Goal: Use online tool/utility: Utilize a website feature to perform a specific function

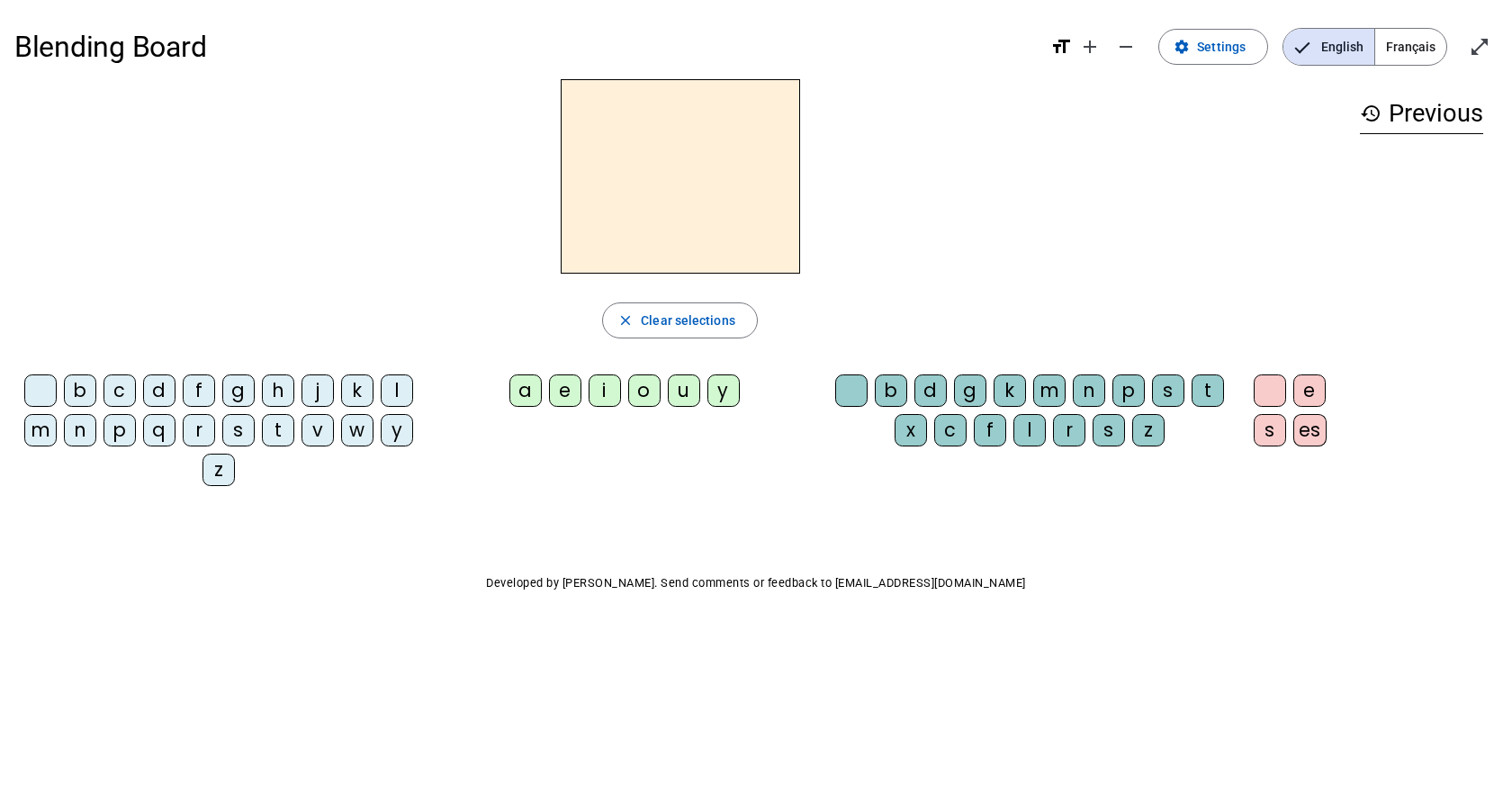
click at [79, 389] on div "b" at bounding box center [80, 390] width 32 height 32
click at [649, 395] on div "o" at bounding box center [644, 390] width 32 height 32
click at [1034, 430] on div "l" at bounding box center [1030, 430] width 32 height 32
click at [692, 177] on h2 "bol" at bounding box center [680, 176] width 239 height 195
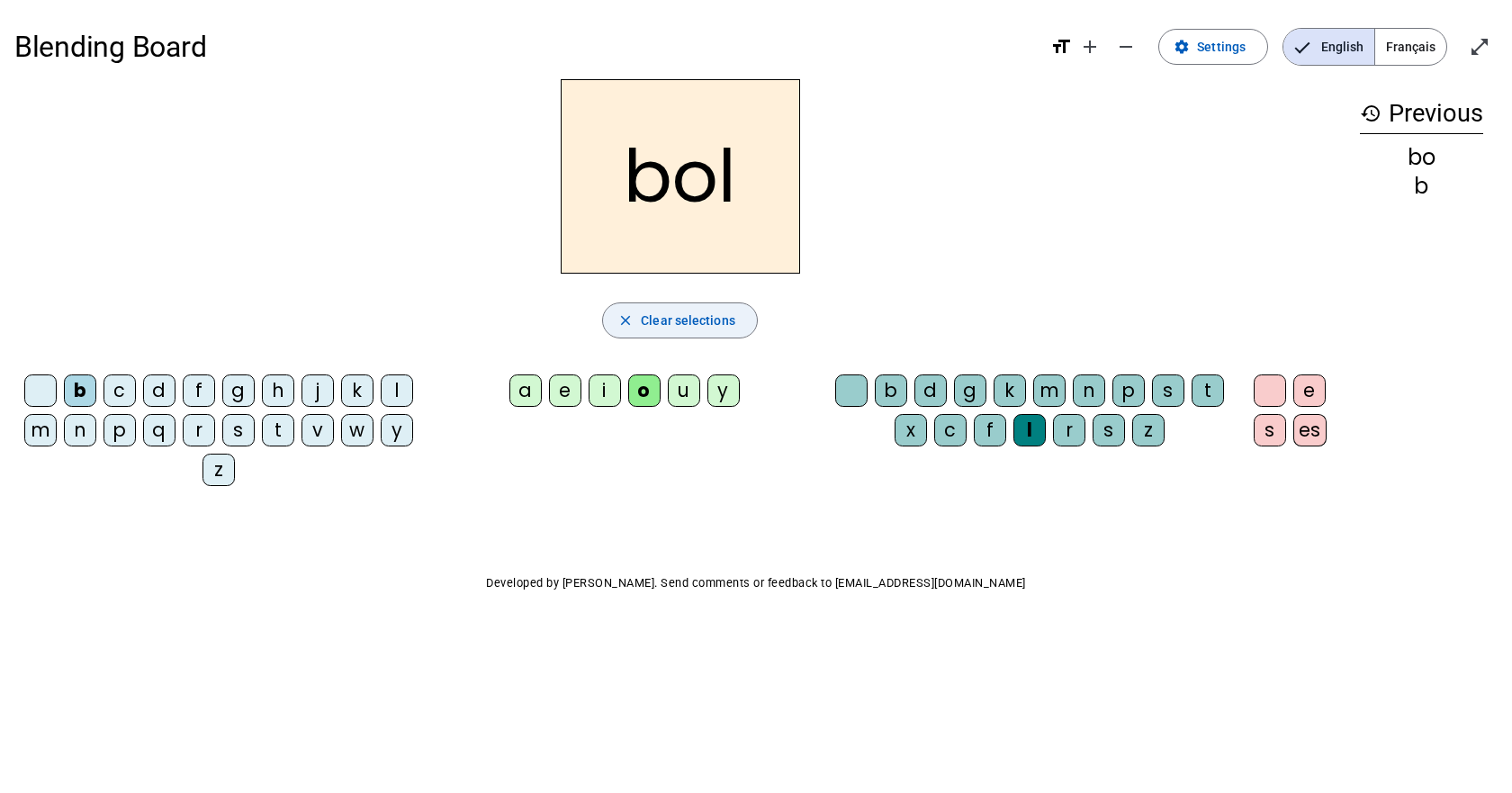
click at [674, 328] on span "Clear selections" at bounding box center [688, 321] width 94 height 22
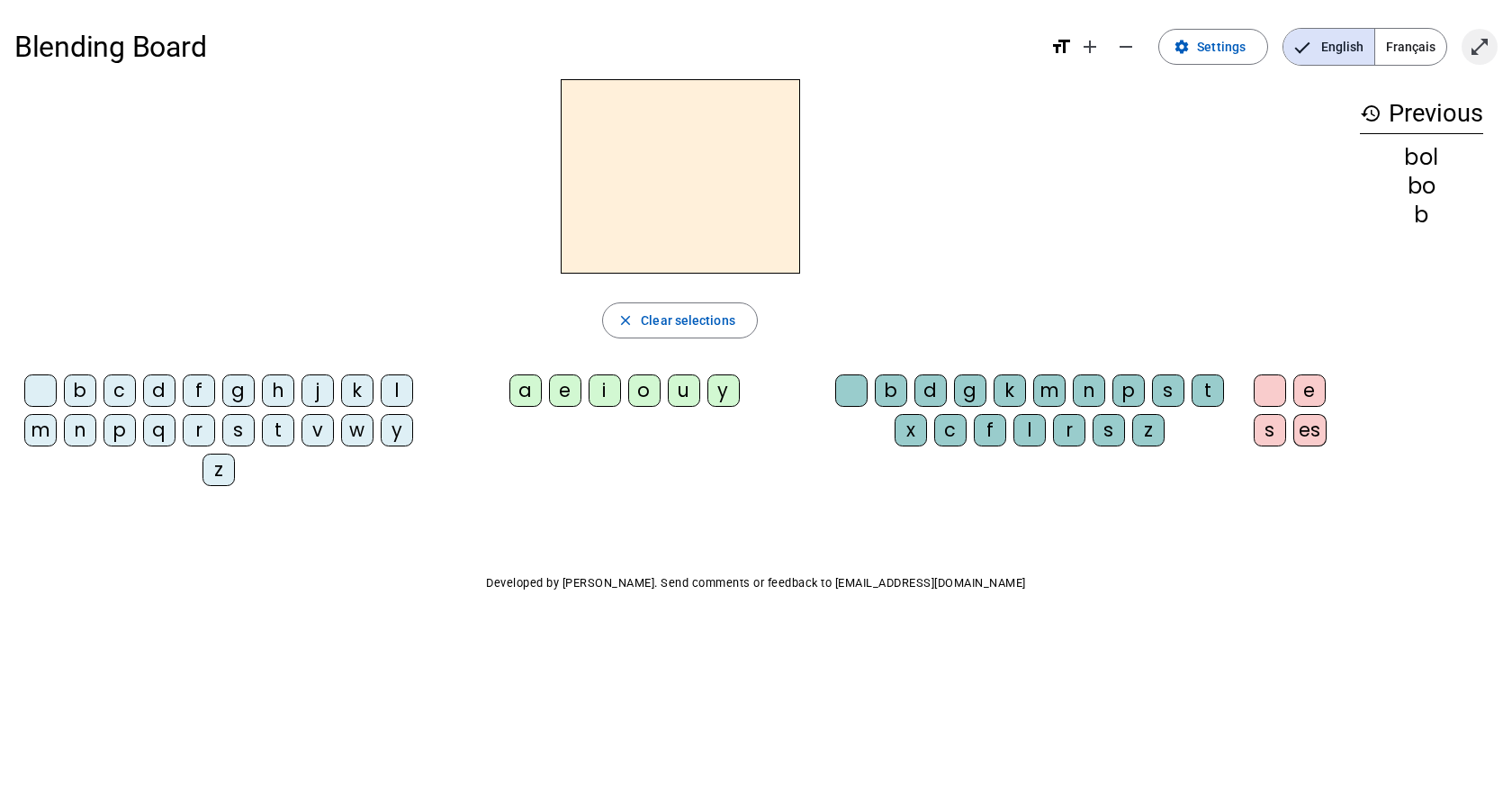
click at [1487, 47] on mat-icon "open_in_full" at bounding box center [1480, 47] width 22 height 22
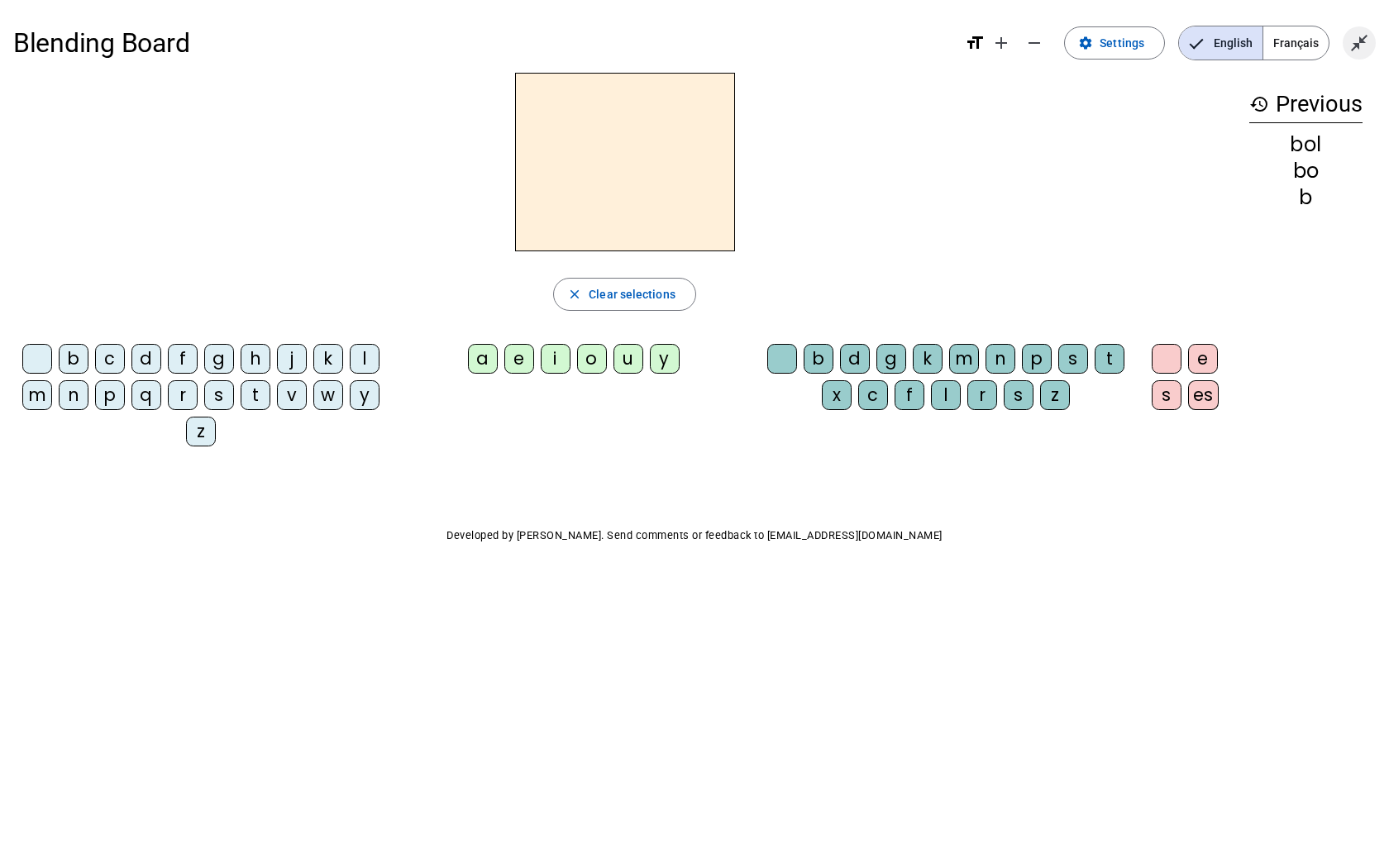
click at [1354, 42] on mat-icon "close_fullscreen" at bounding box center [1359, 43] width 20 height 20
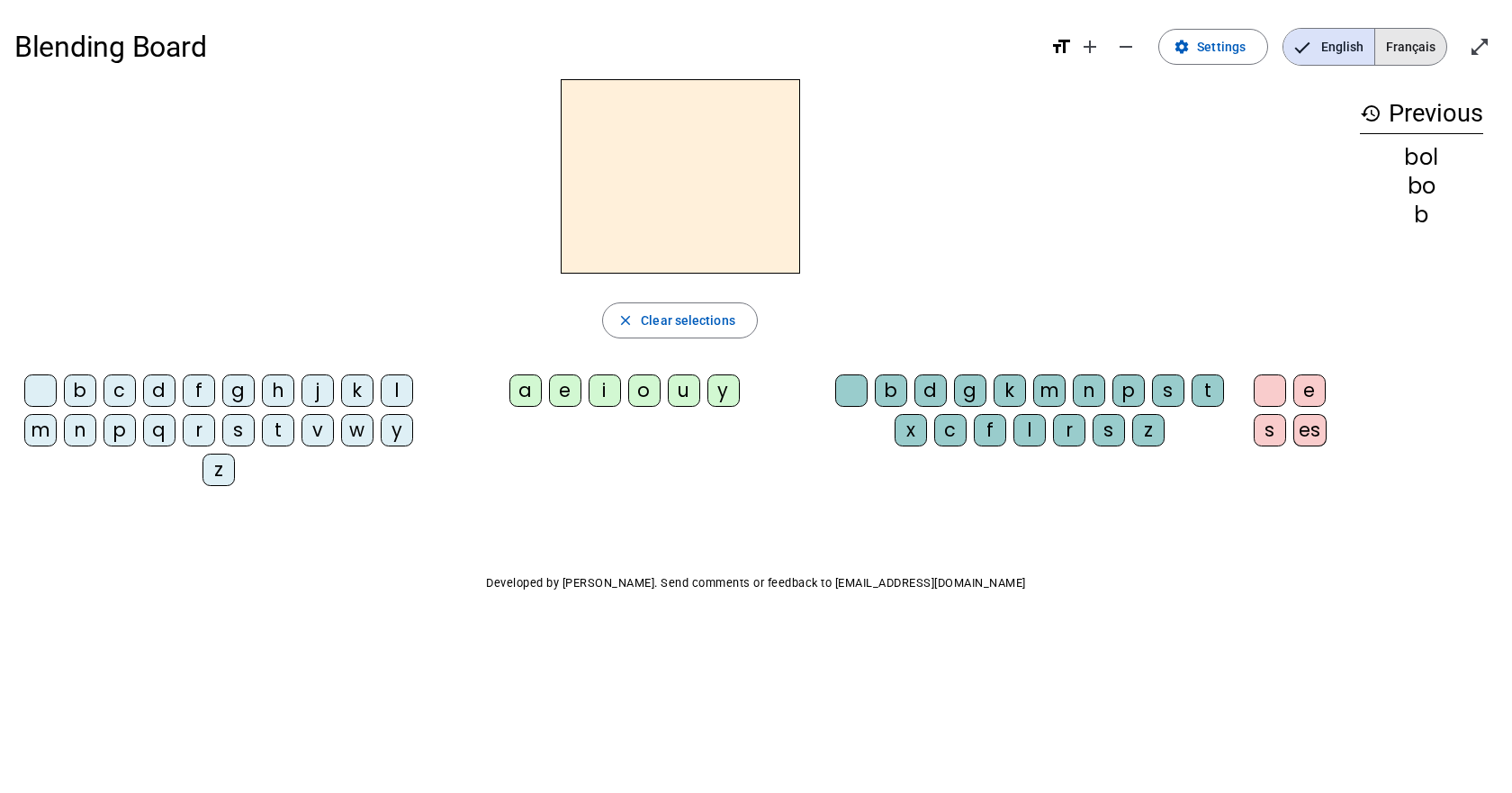
click at [1426, 39] on span "Français" at bounding box center [1411, 46] width 71 height 36
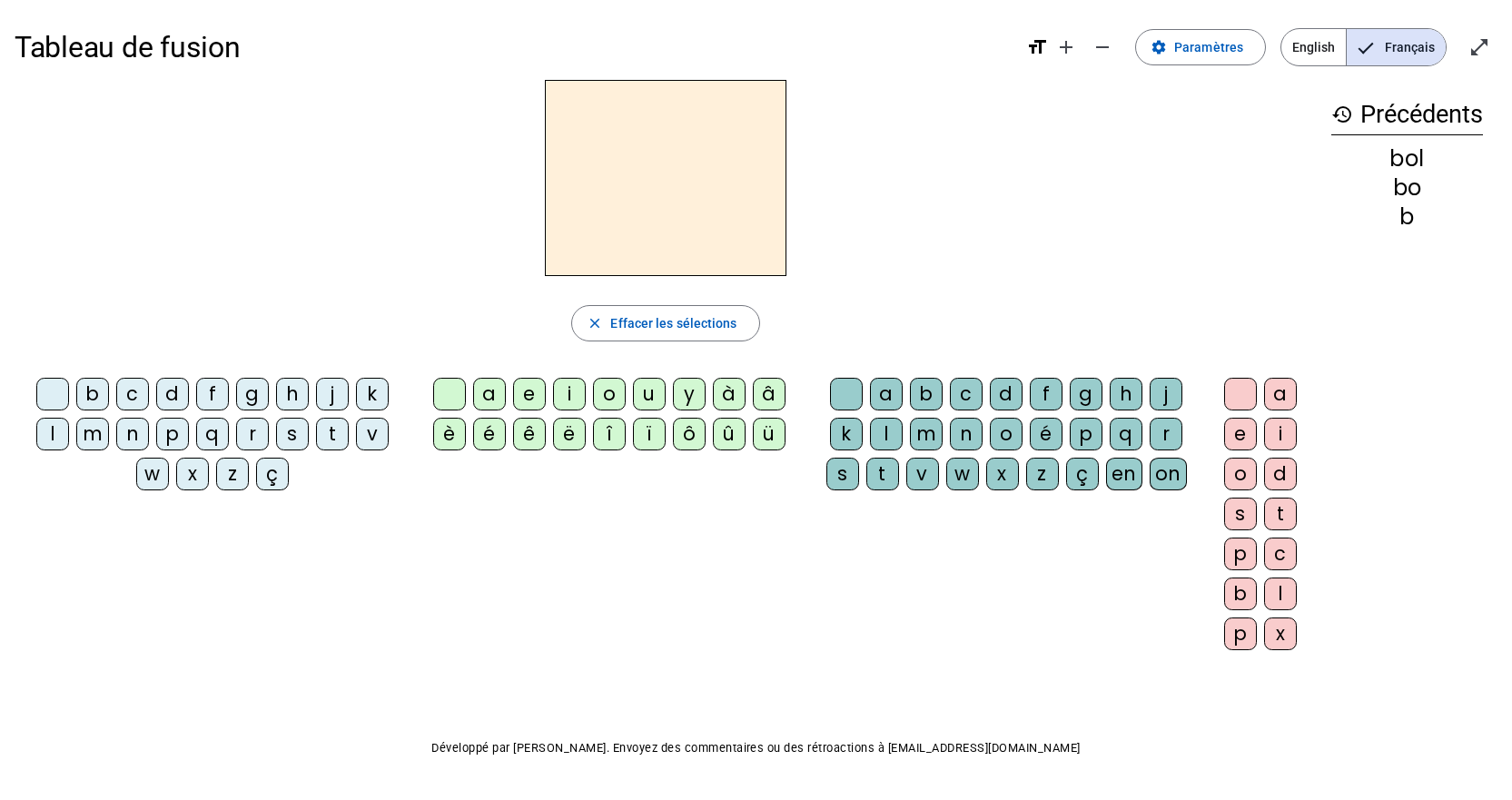
click at [487, 397] on div "a" at bounding box center [488, 393] width 33 height 33
click at [888, 436] on div "l" at bounding box center [886, 434] width 33 height 33
click at [1045, 430] on div "é" at bounding box center [1045, 434] width 33 height 33
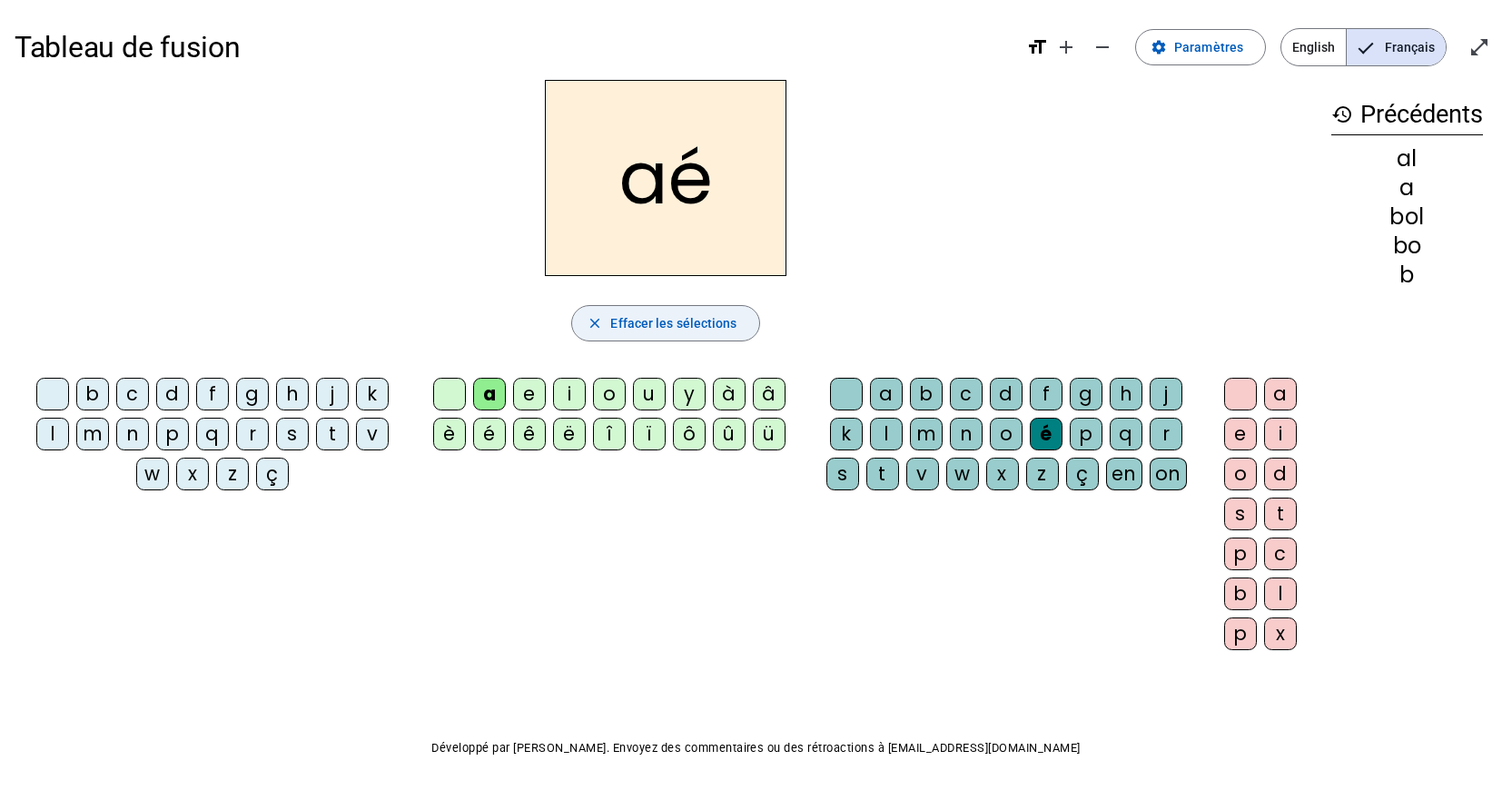
click at [715, 332] on span "Effacer les sélections" at bounding box center [673, 324] width 126 height 22
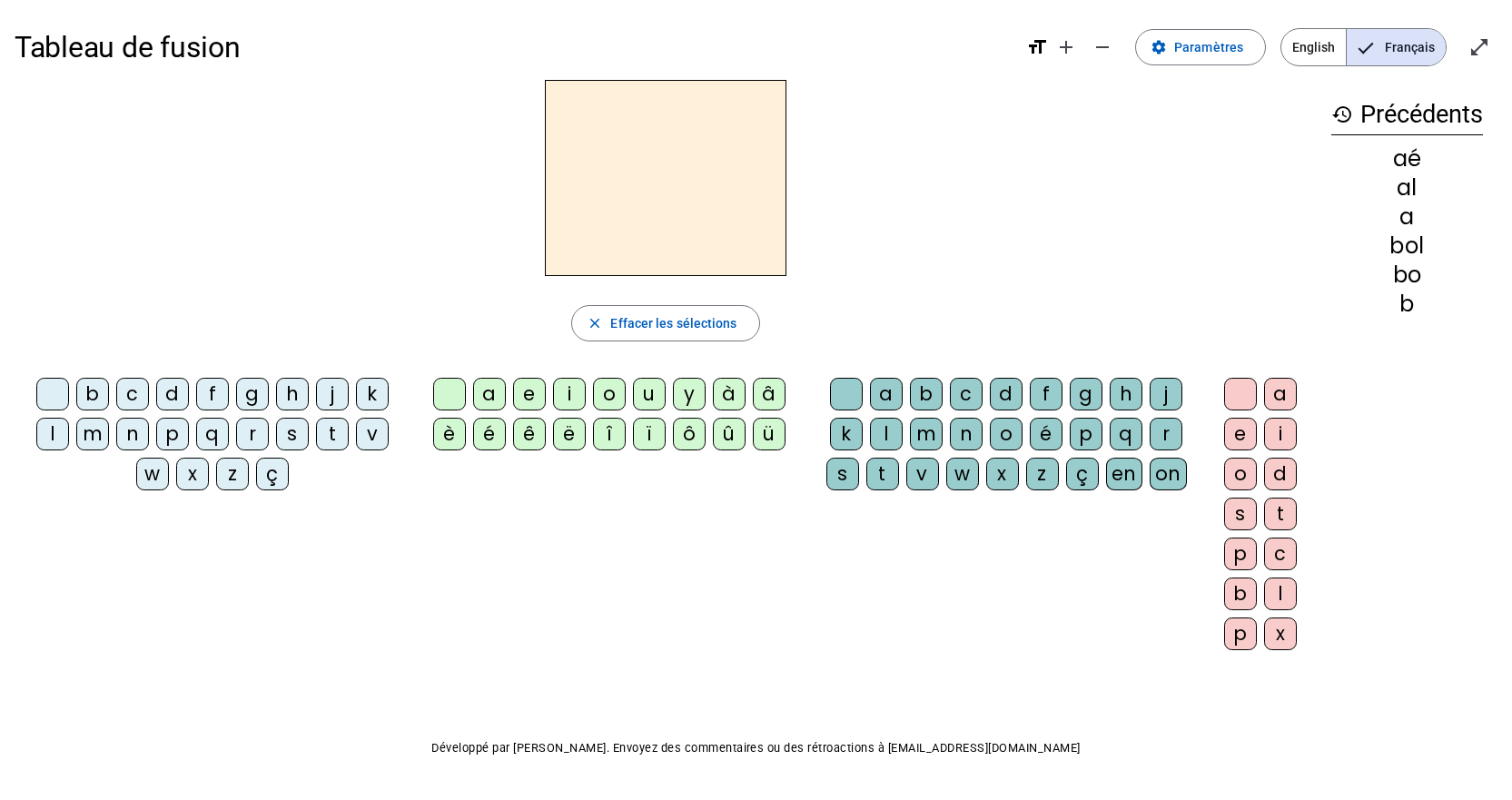
click at [61, 394] on div at bounding box center [53, 393] width 33 height 33
click at [1077, 48] on mat-icon "add" at bounding box center [1066, 48] width 22 height 22
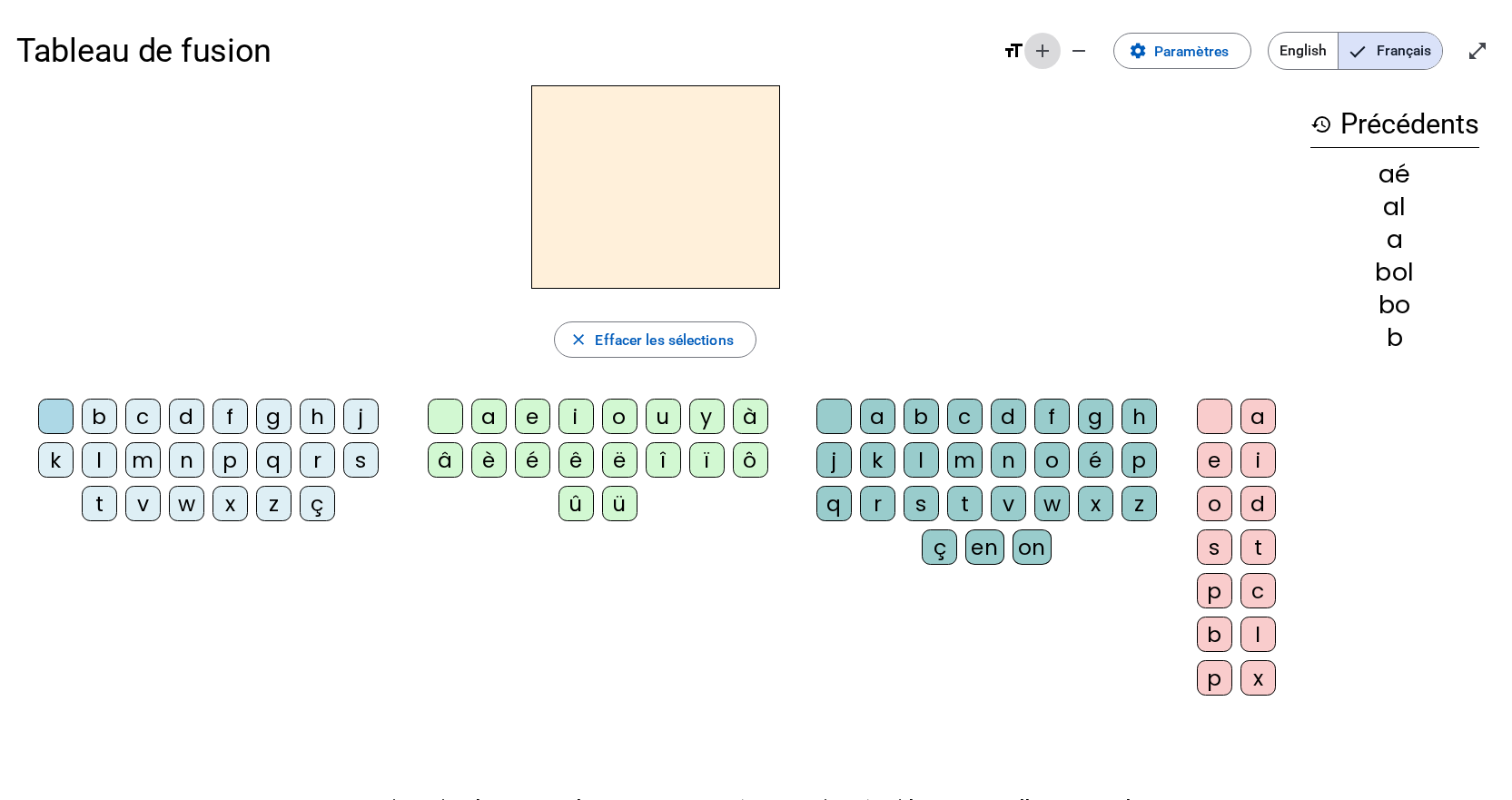
click at [1052, 52] on mat-icon "add" at bounding box center [1042, 51] width 22 height 22
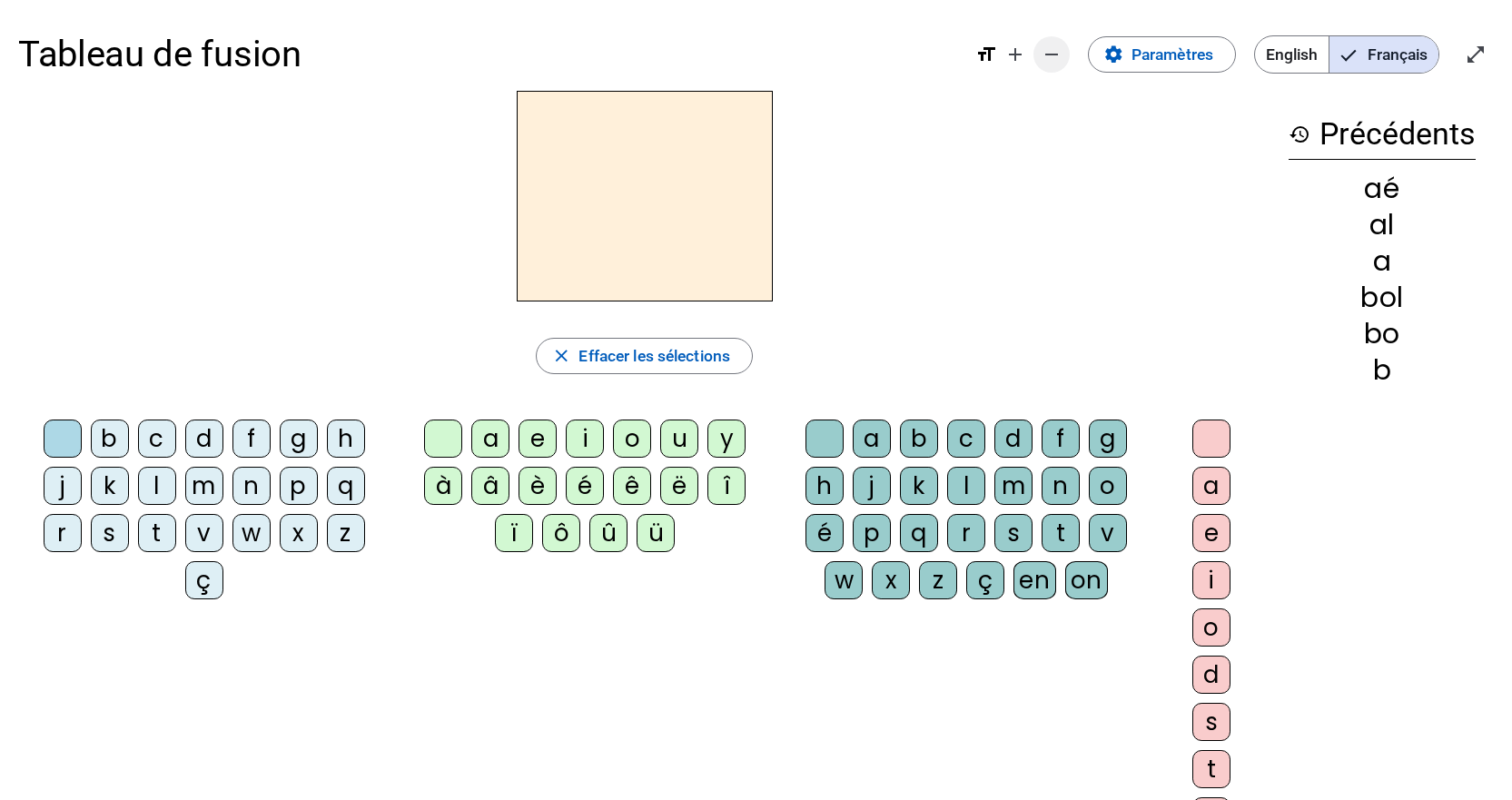
click at [1059, 53] on mat-icon "remove" at bounding box center [1051, 55] width 22 height 22
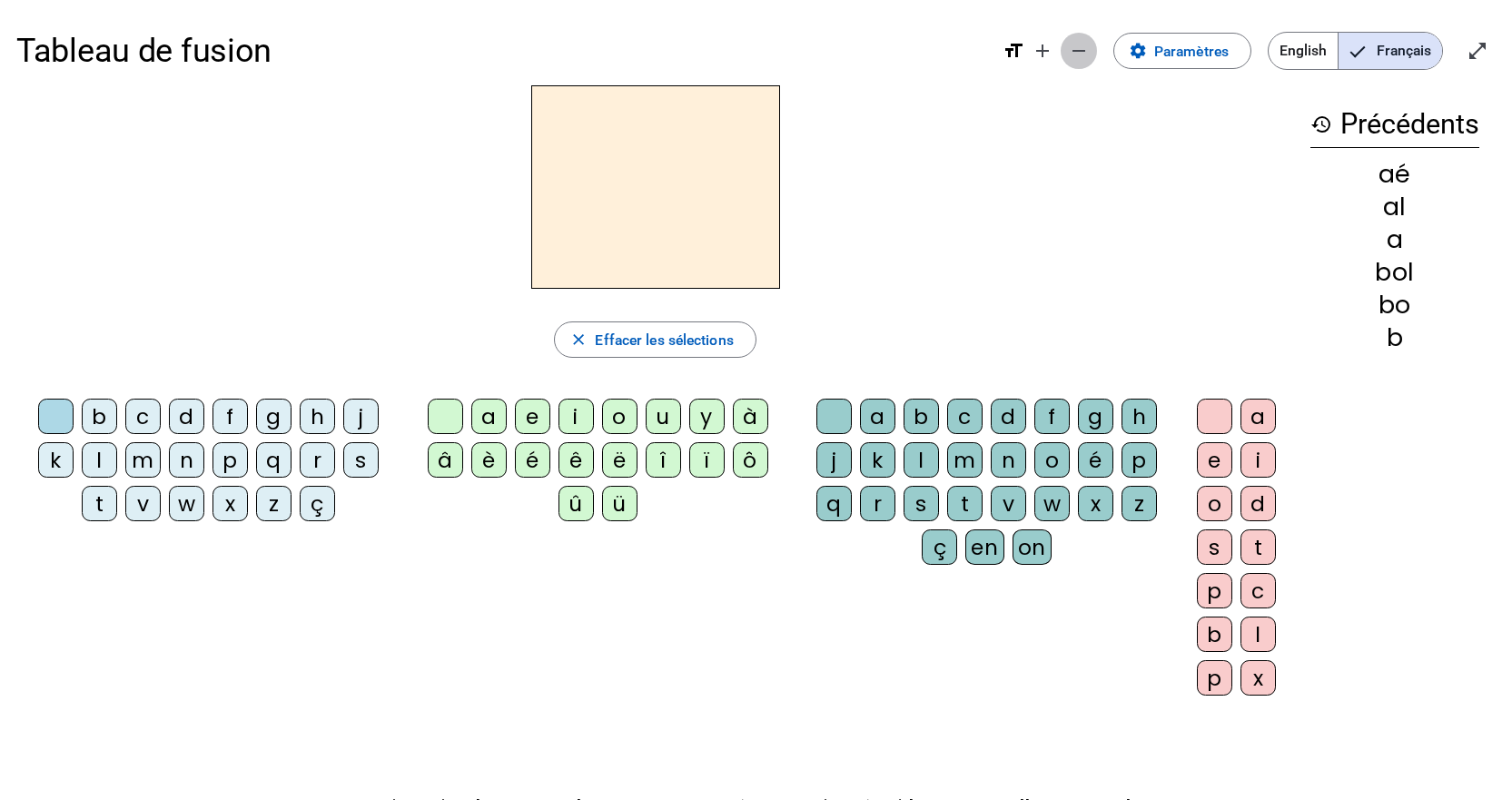
click at [1059, 53] on span "Diminuer la taille de la police" at bounding box center [1078, 51] width 44 height 44
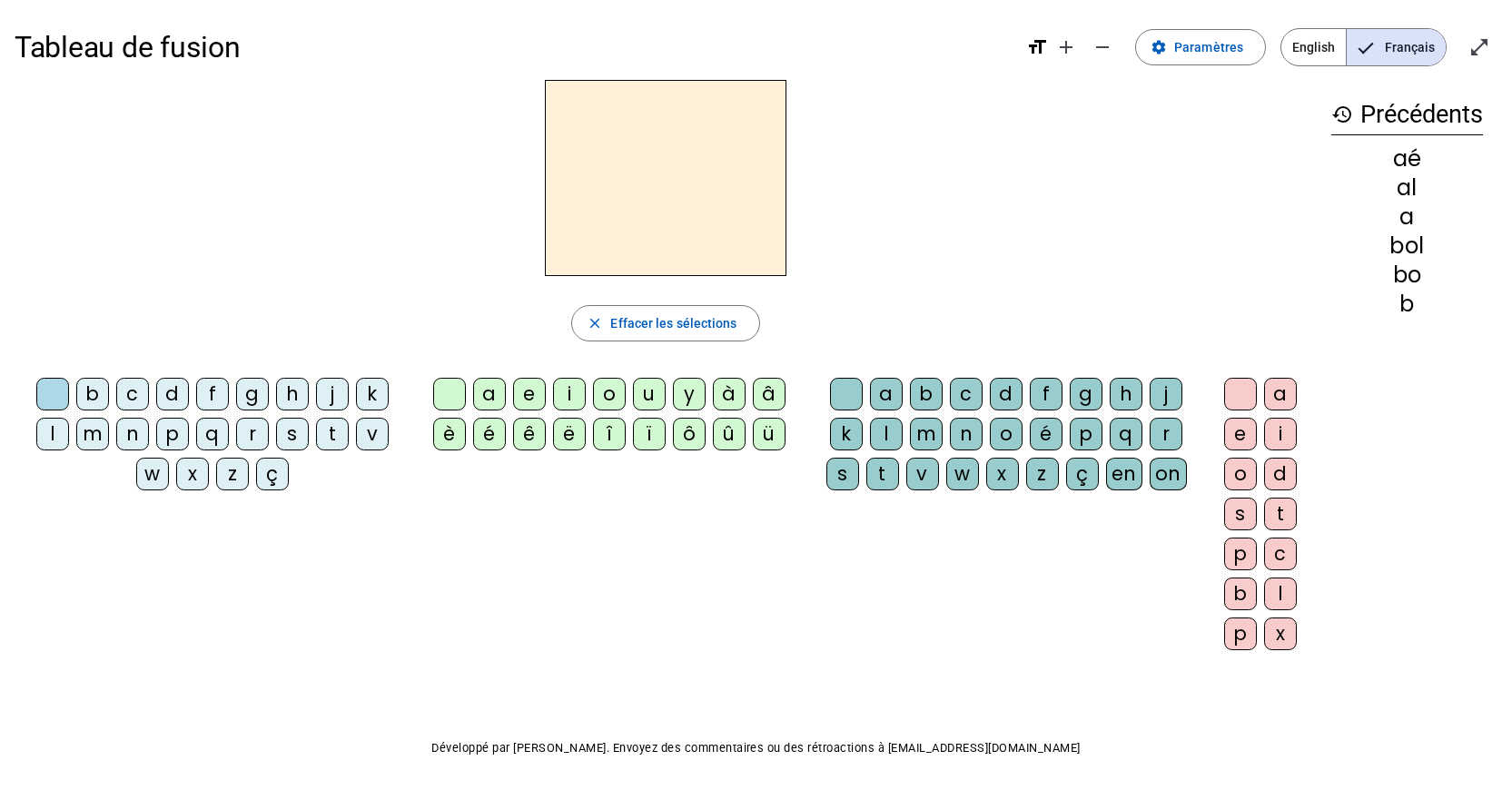
click at [1417, 107] on h3 "history Précédents" at bounding box center [1407, 114] width 152 height 41
click at [1342, 119] on mat-icon "history" at bounding box center [1342, 114] width 22 height 22
click at [1422, 197] on div "al" at bounding box center [1407, 188] width 152 height 22
click at [487, 438] on div "é" at bounding box center [488, 434] width 33 height 33
click at [1282, 519] on div "t" at bounding box center [1280, 513] width 33 height 33
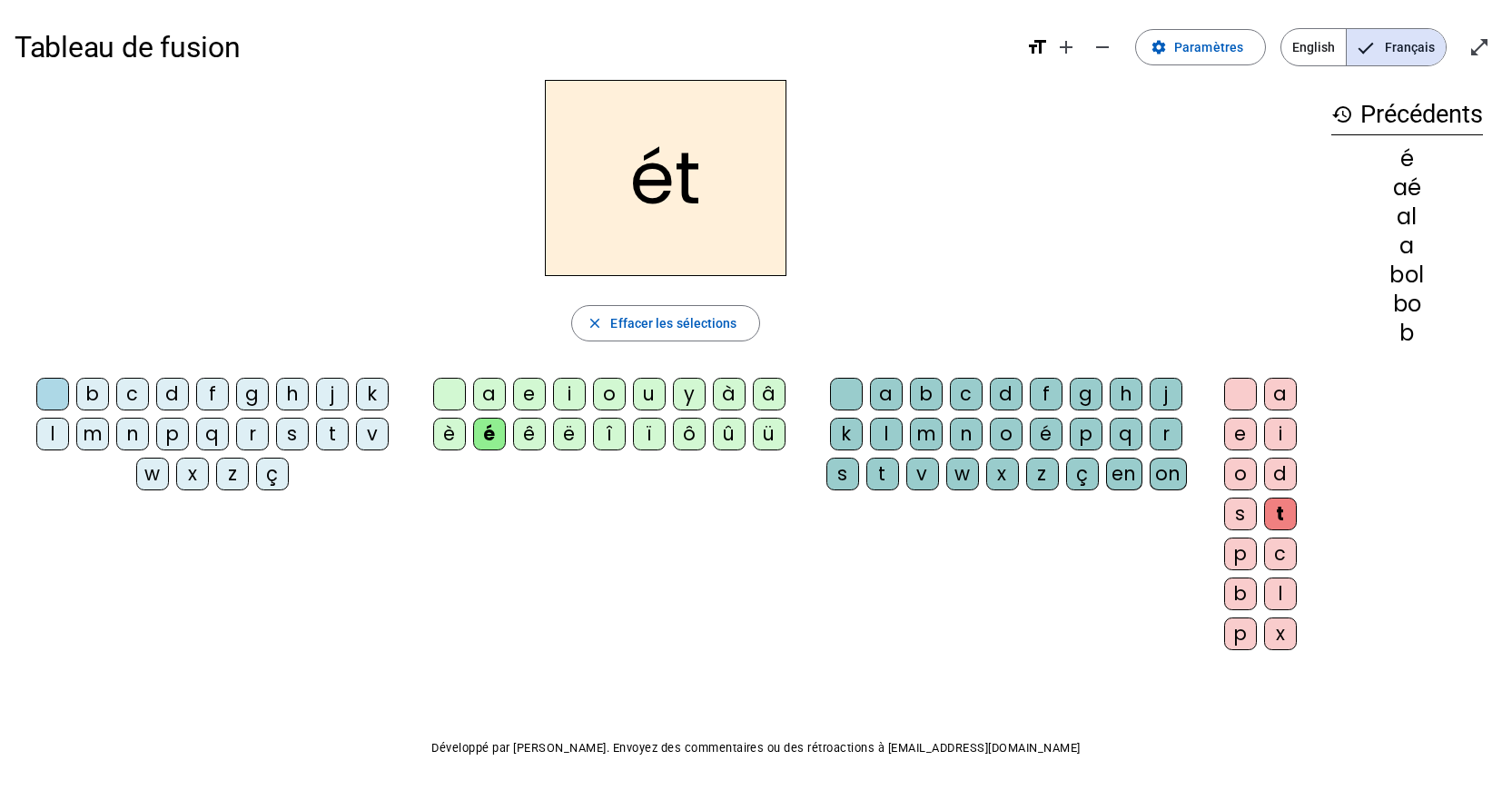
click at [1047, 439] on div "é" at bounding box center [1045, 434] width 33 height 33
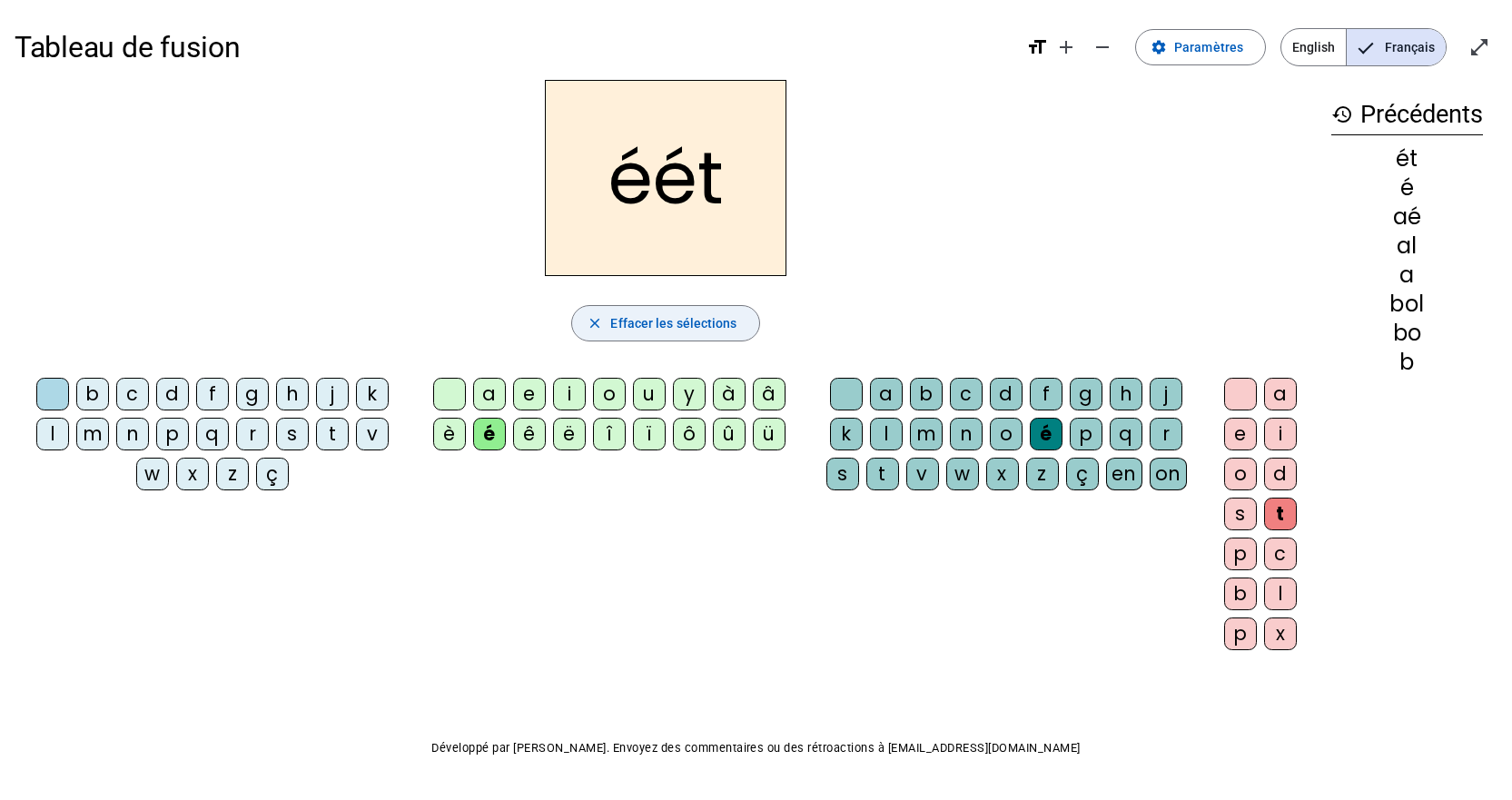
click at [669, 325] on span "Effacer les sélections" at bounding box center [673, 324] width 126 height 22
